Goal: Navigation & Orientation: Find specific page/section

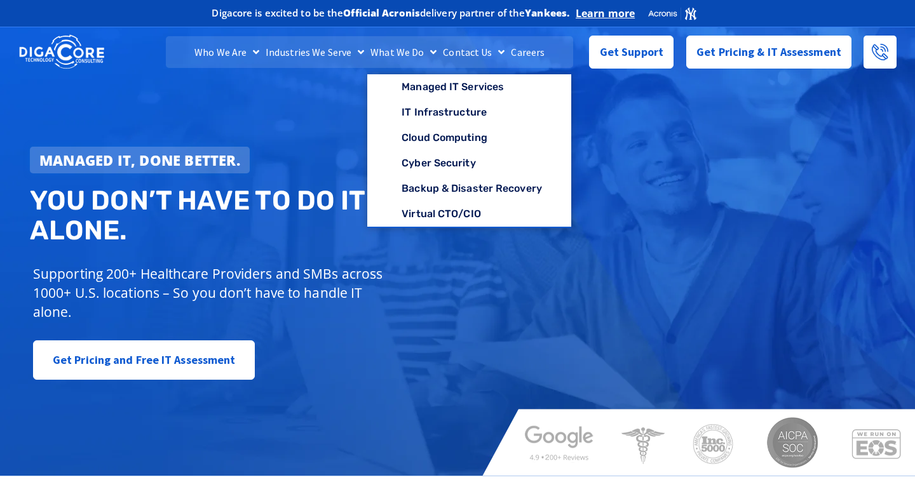
click at [419, 50] on link "What We Do" at bounding box center [403, 52] width 72 height 32
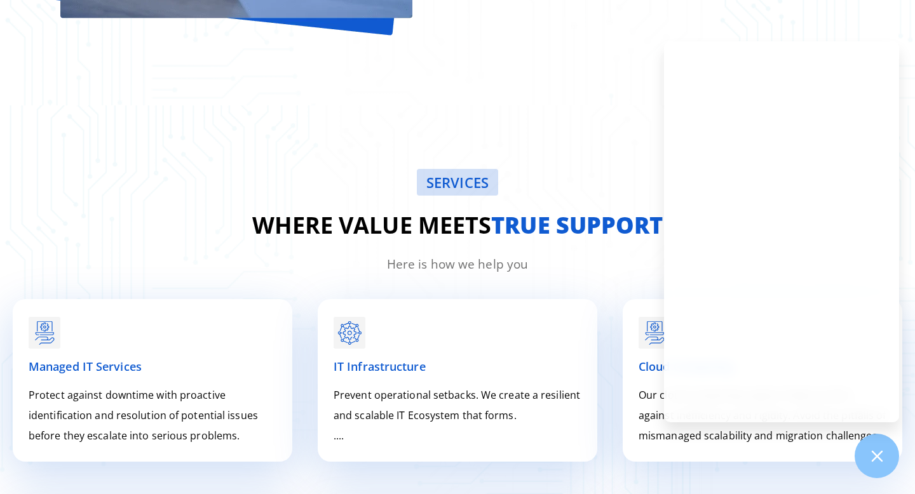
scroll to position [1580, 0]
